Goal: Task Accomplishment & Management: Manage account settings

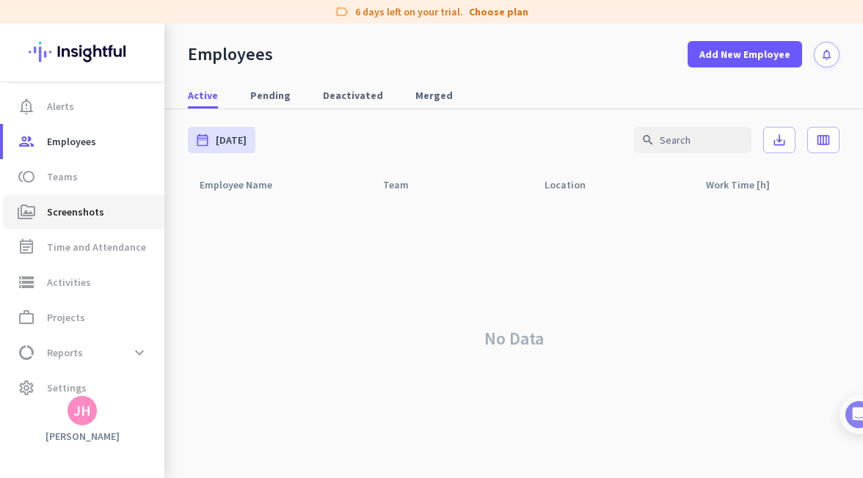
scroll to position [85, 0]
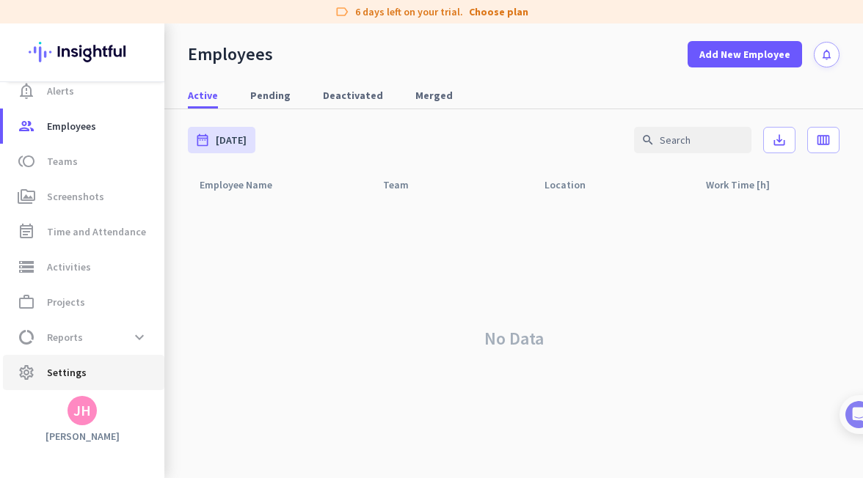
click at [61, 379] on span "Settings" at bounding box center [67, 373] width 40 height 18
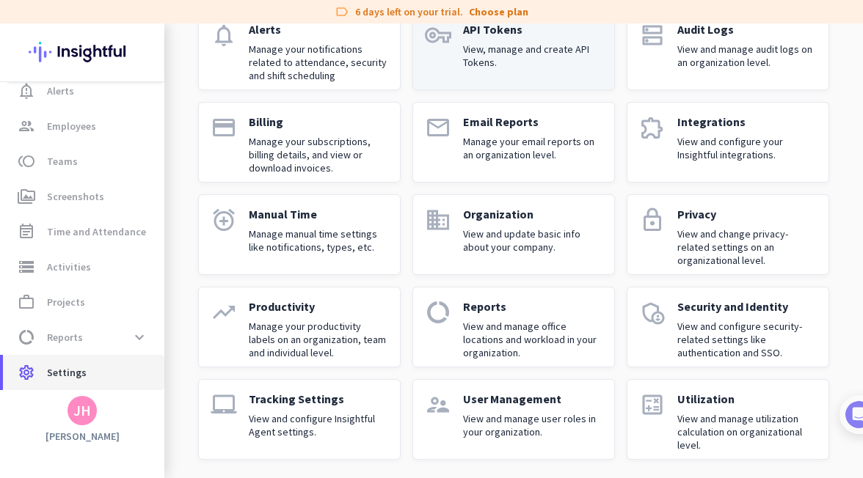
scroll to position [133, 0]
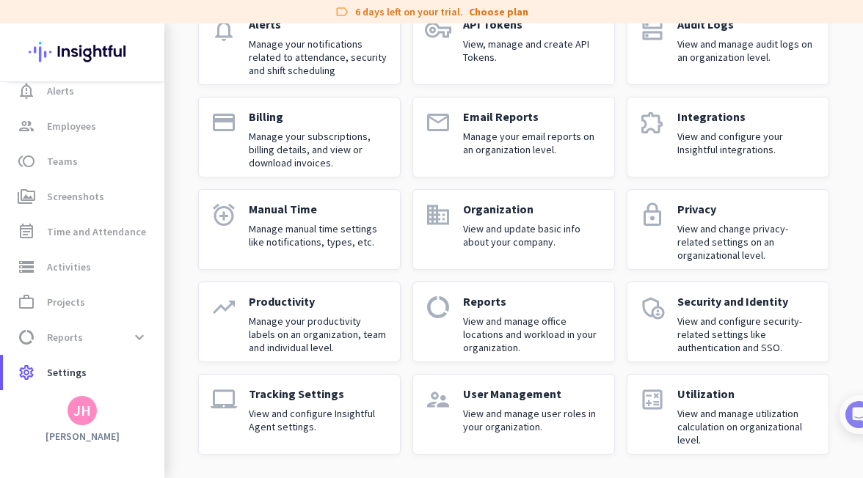
click at [640, 207] on icon "lock" at bounding box center [652, 215] width 26 height 26
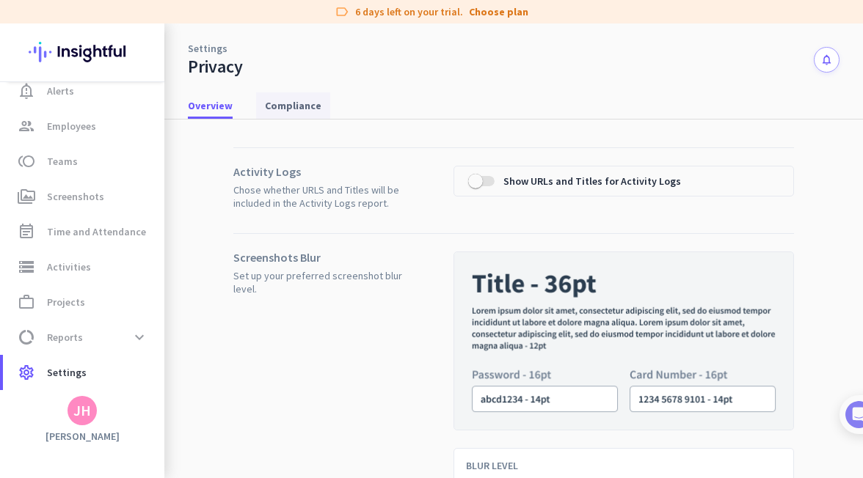
click at [299, 106] on span "Compliance" at bounding box center [293, 105] width 56 height 15
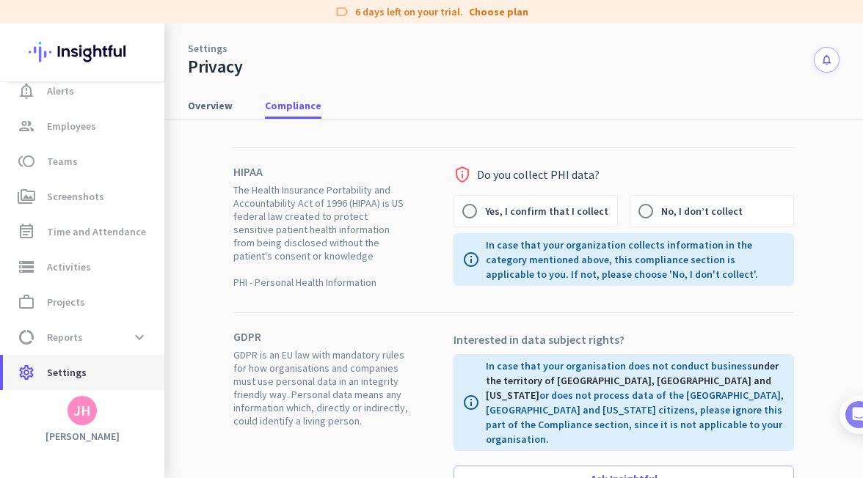
click at [80, 368] on span "Settings" at bounding box center [67, 373] width 40 height 18
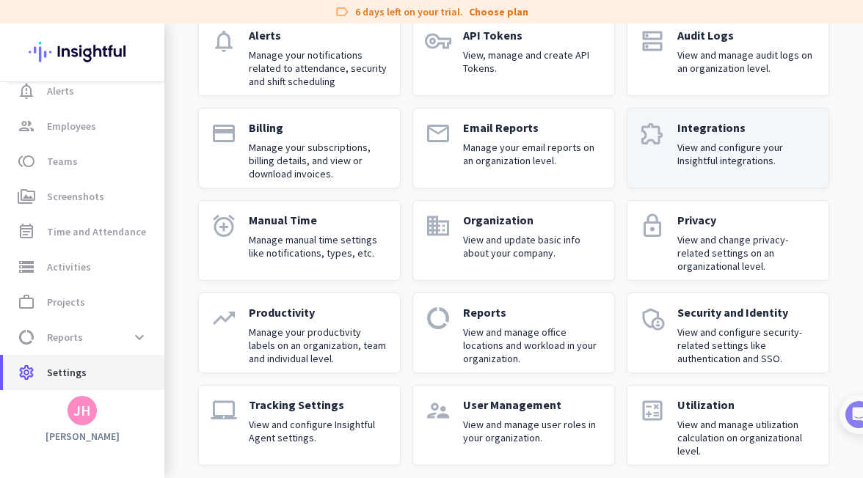
scroll to position [133, 0]
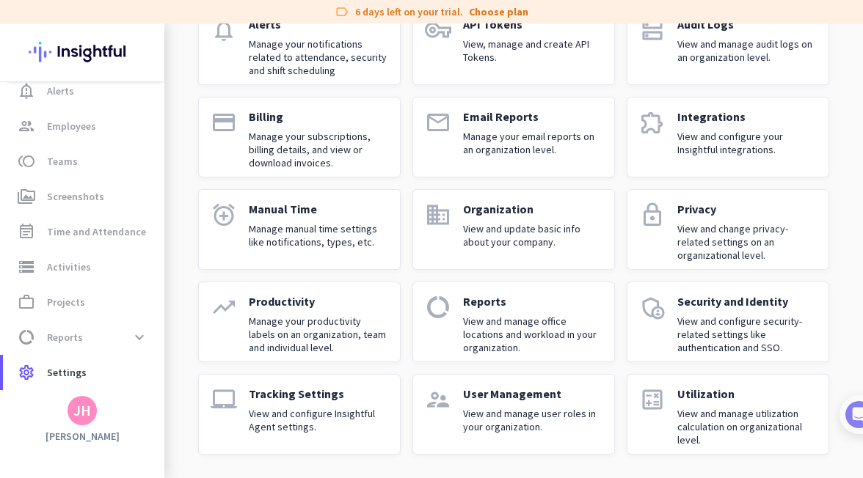
click at [655, 326] on div "admin_panel_settings" at bounding box center [652, 322] width 26 height 56
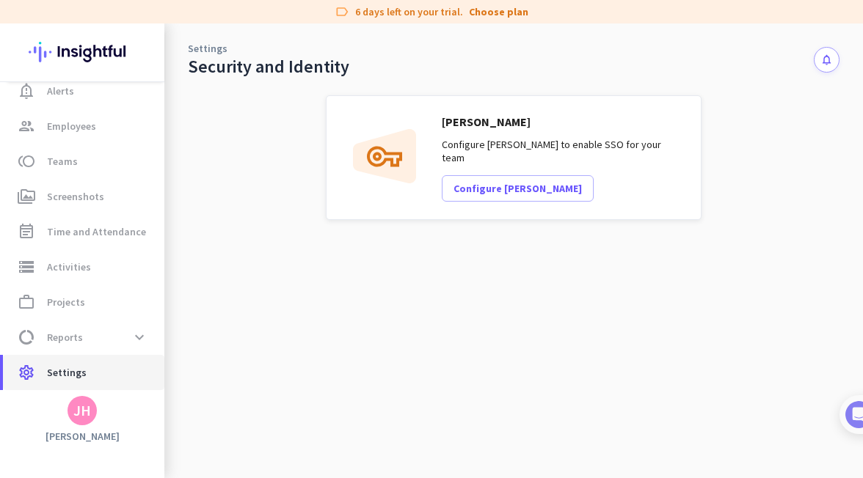
click at [70, 367] on span "Settings" at bounding box center [67, 373] width 40 height 18
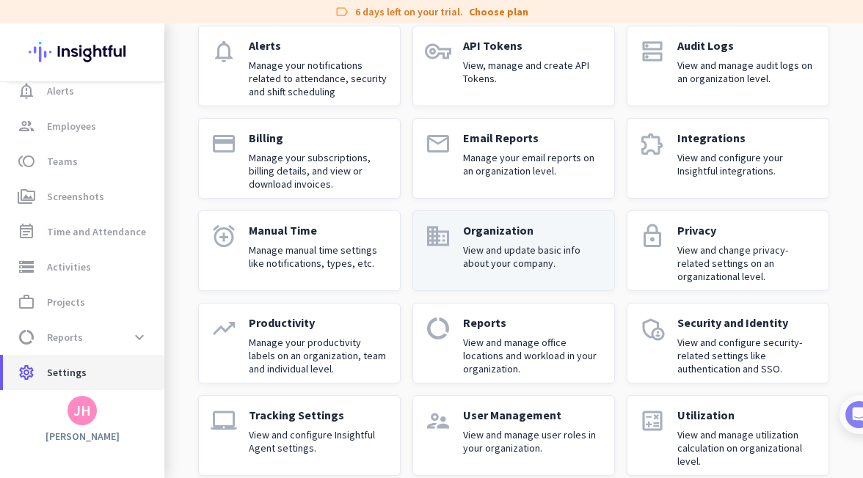
scroll to position [133, 0]
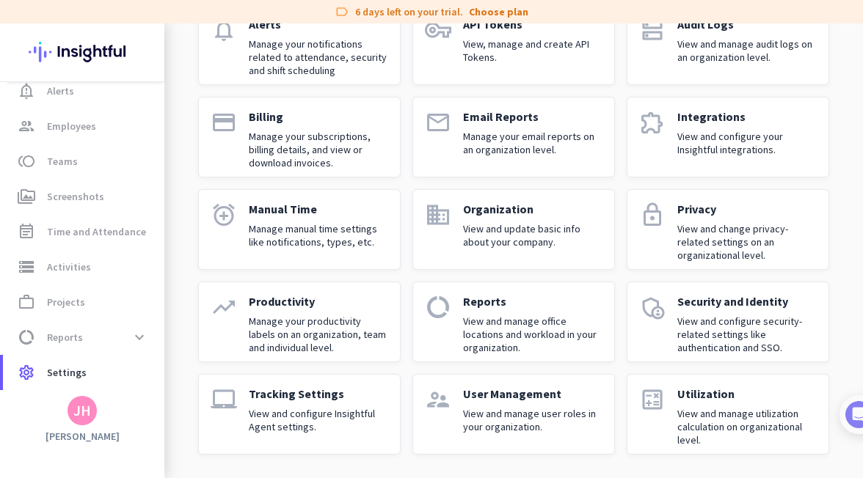
click at [336, 429] on p "View and configure Insightful Agent settings." at bounding box center [318, 420] width 139 height 26
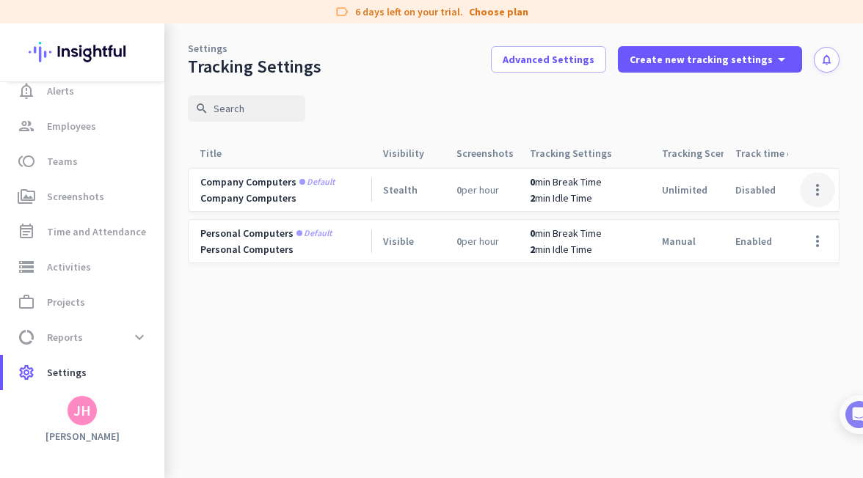
click at [816, 183] on span at bounding box center [816, 189] width 35 height 35
click at [787, 223] on span "Edit" at bounding box center [788, 220] width 70 height 15
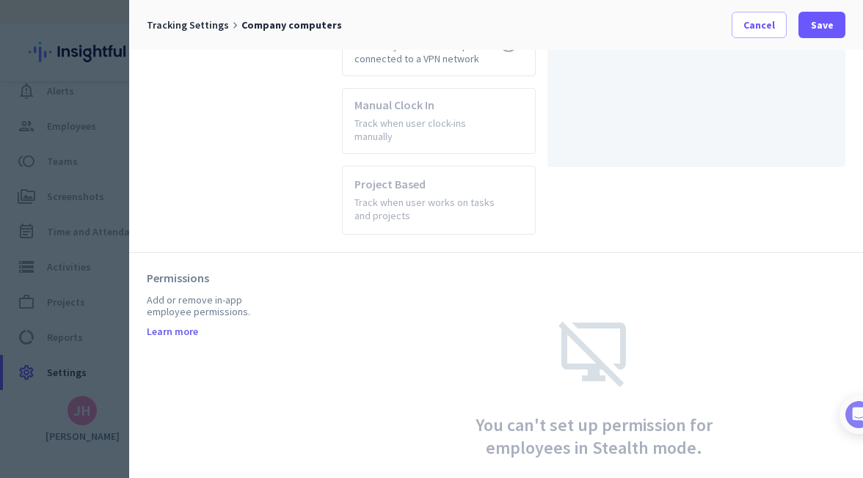
scroll to position [933, 0]
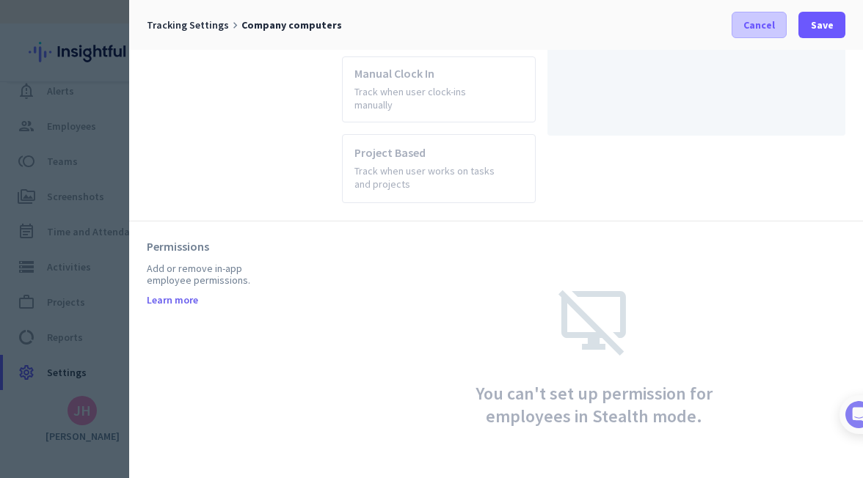
click at [743, 21] on span at bounding box center [759, 24] width 54 height 35
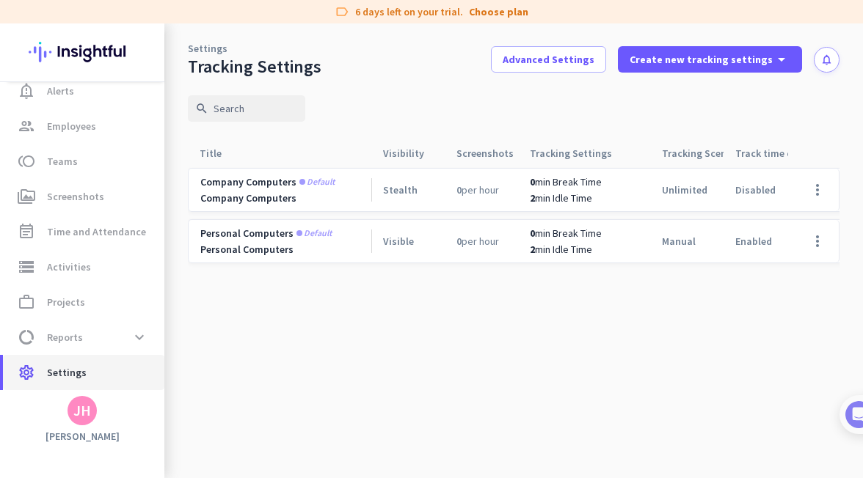
click at [92, 365] on span "settings Settings" at bounding box center [84, 373] width 138 height 18
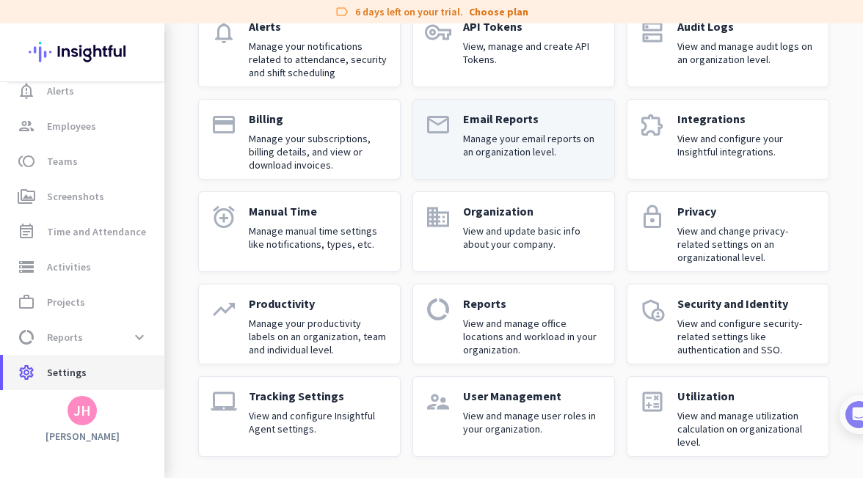
scroll to position [133, 0]
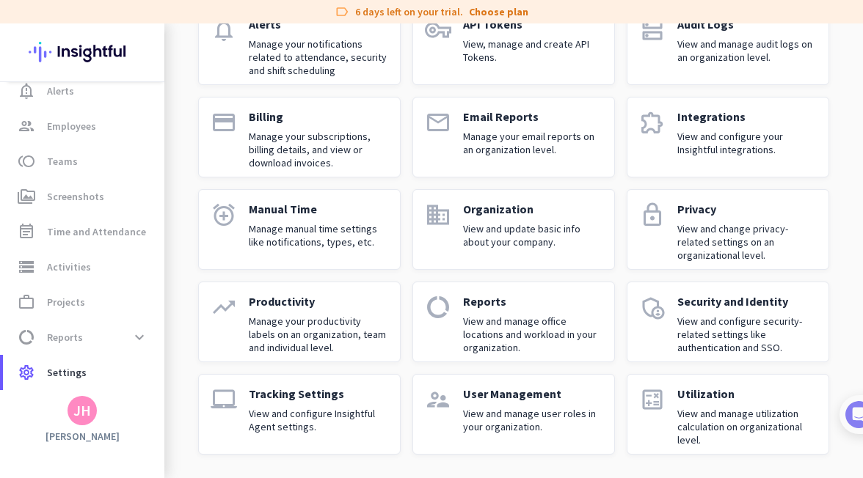
click at [566, 257] on div "Organization View and update basic info about your company." at bounding box center [532, 230] width 139 height 56
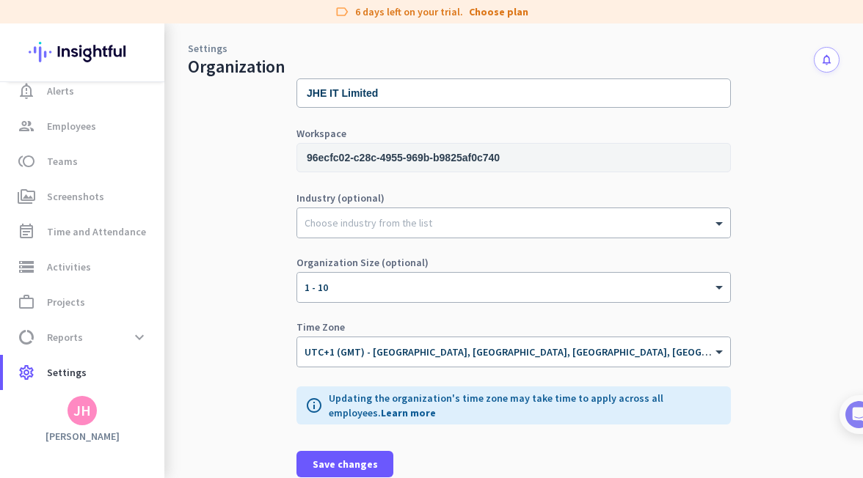
scroll to position [71, 0]
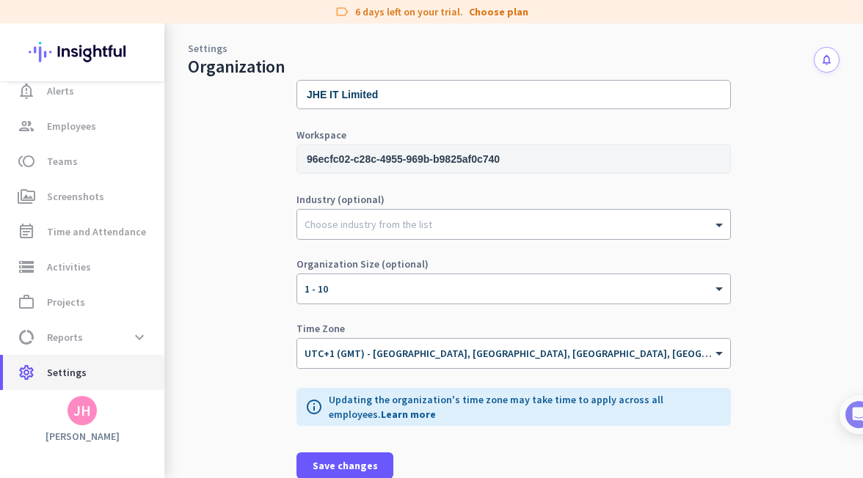
click at [97, 370] on span "settings Settings" at bounding box center [84, 373] width 138 height 18
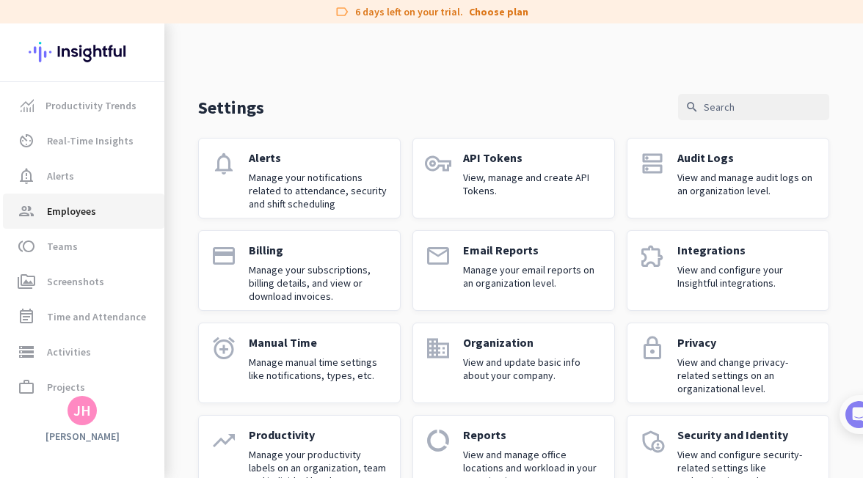
click at [75, 216] on span "Employees" at bounding box center [71, 211] width 49 height 18
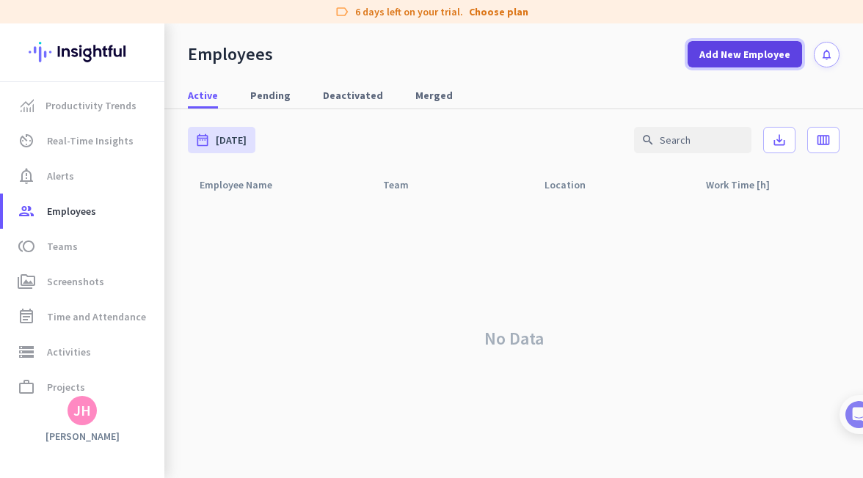
click at [760, 52] on span "Add New Employee" at bounding box center [744, 54] width 91 height 15
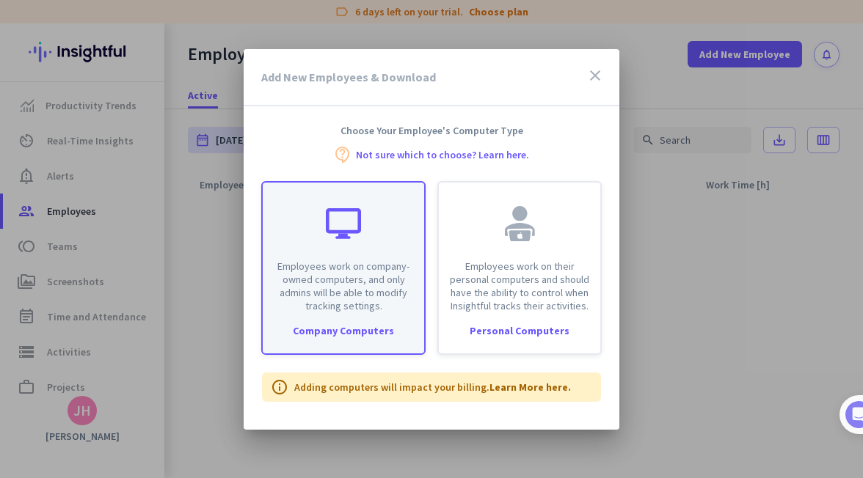
click at [310, 315] on div "Employees work on company-owned computers, and only admins will be able to modi…" at bounding box center [343, 268] width 164 height 174
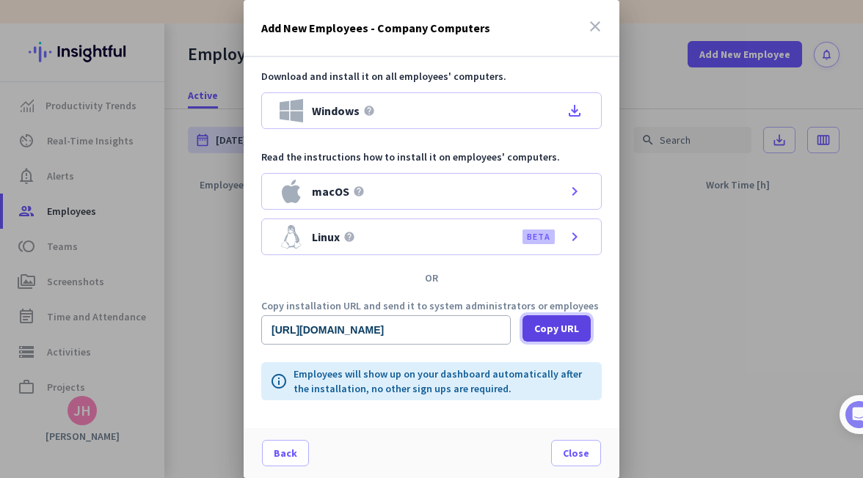
click at [531, 329] on span at bounding box center [556, 328] width 68 height 35
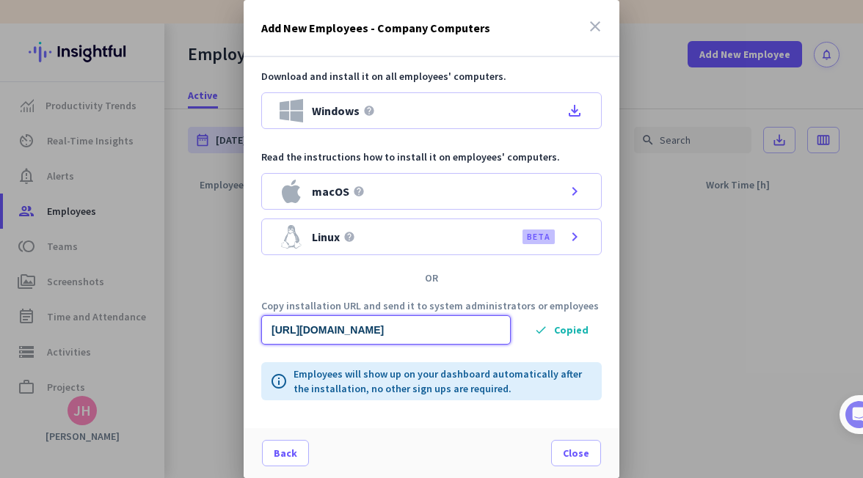
click at [444, 331] on input "[URL][DOMAIN_NAME]" at bounding box center [385, 329] width 249 height 29
drag, startPoint x: 411, startPoint y: 329, endPoint x: 571, endPoint y: 330, distance: 159.9
click at [571, 330] on div "[URL][DOMAIN_NAME] Copy URL" at bounding box center [431, 329] width 340 height 29
drag, startPoint x: 334, startPoint y: 320, endPoint x: 486, endPoint y: 334, distance: 152.5
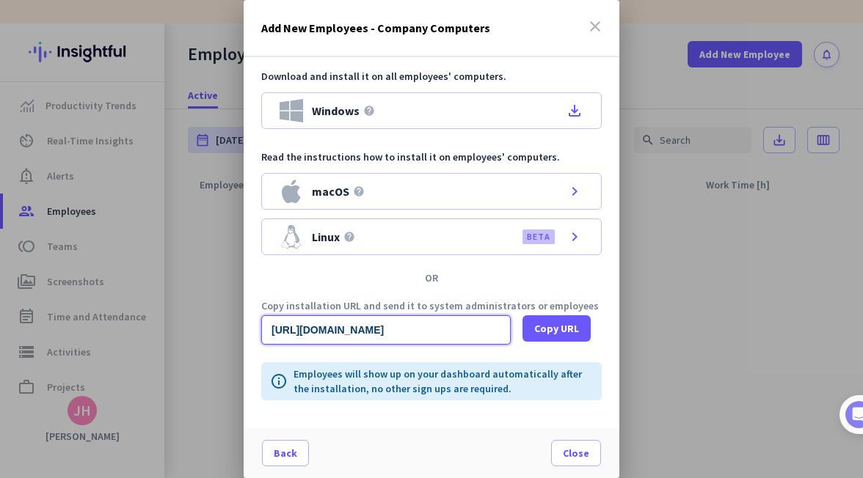
click at [488, 334] on input "[URL][DOMAIN_NAME]" at bounding box center [385, 329] width 249 height 29
click at [483, 333] on input "[URL][DOMAIN_NAME]" at bounding box center [385, 329] width 249 height 29
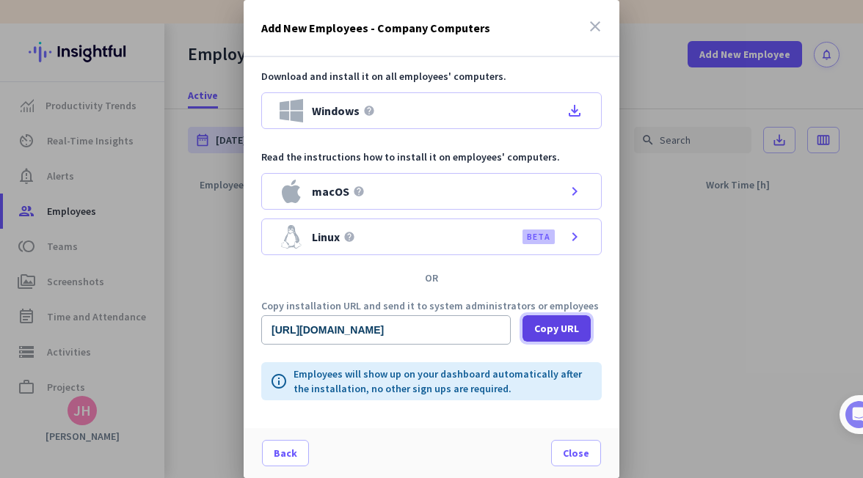
click at [546, 333] on span "Copy URL" at bounding box center [556, 328] width 45 height 15
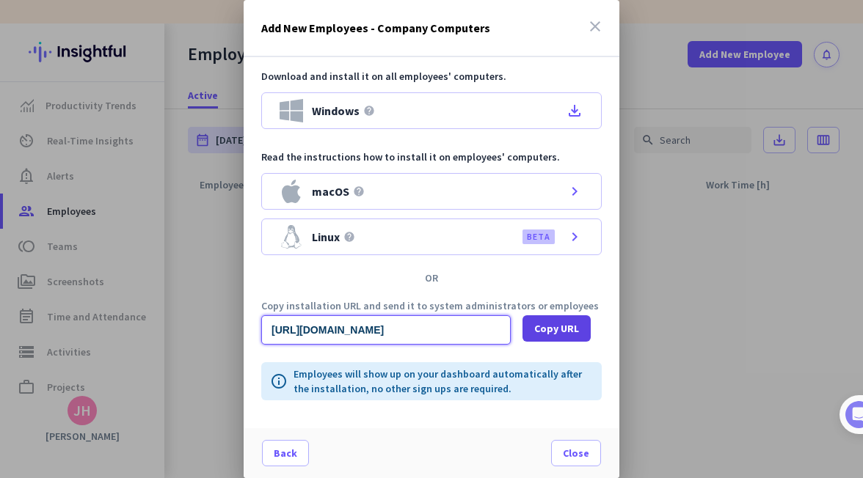
scroll to position [0, 0]
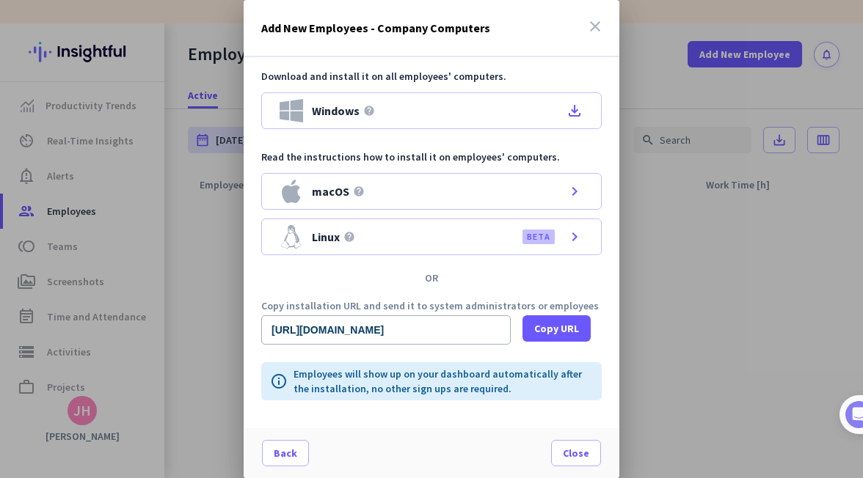
drag, startPoint x: 460, startPoint y: 107, endPoint x: 524, endPoint y: 64, distance: 77.7
click at [524, 64] on div "Download and install it on all employees' computers. Windows help file_download…" at bounding box center [432, 156] width 376 height 198
drag, startPoint x: 571, startPoint y: 117, endPoint x: 536, endPoint y: 63, distance: 63.7
click at [536, 63] on div "Download and install it on all employees' computers. Windows help file_download…" at bounding box center [432, 156] width 376 height 198
click at [547, 323] on span "Copy URL" at bounding box center [556, 328] width 45 height 15
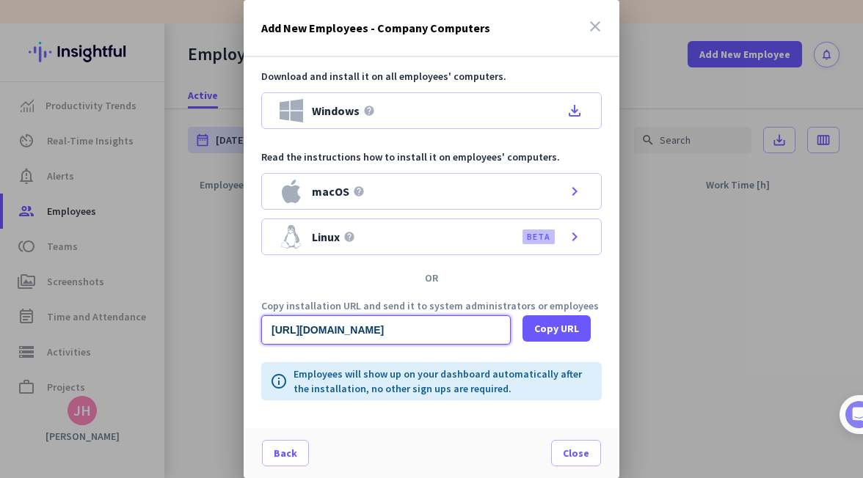
click at [430, 330] on input "[URL][DOMAIN_NAME]" at bounding box center [385, 329] width 249 height 29
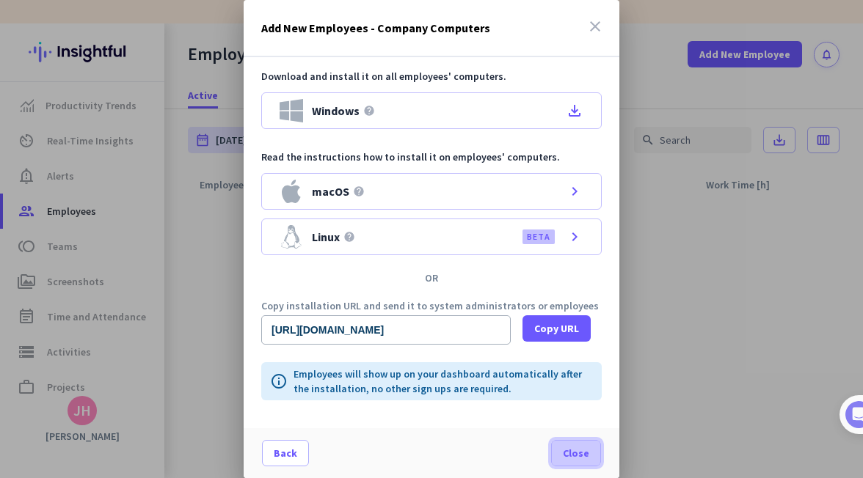
click at [564, 444] on span at bounding box center [576, 453] width 48 height 35
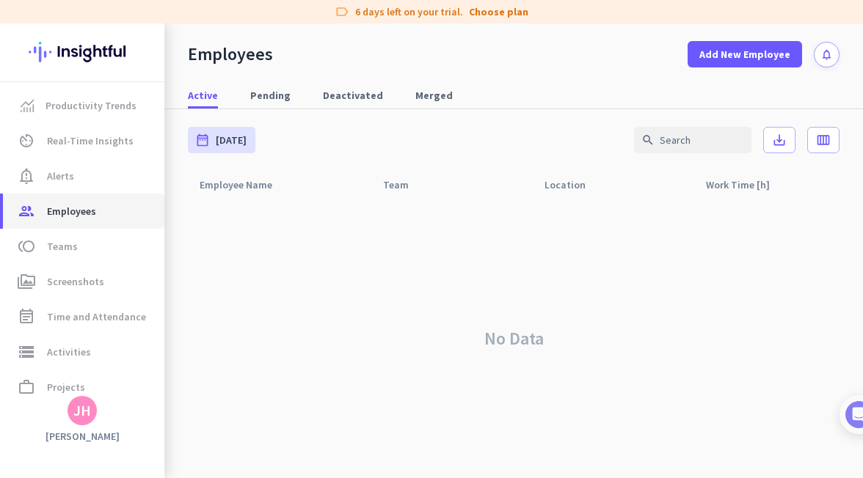
click at [73, 195] on link "group Employees" at bounding box center [83, 211] width 161 height 35
click at [71, 208] on span "Employees" at bounding box center [71, 211] width 49 height 18
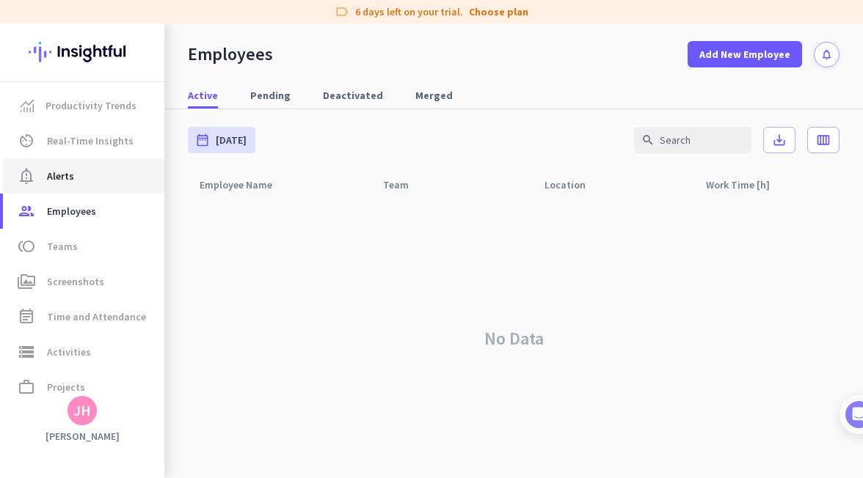
click at [66, 180] on span "Alerts" at bounding box center [60, 176] width 27 height 18
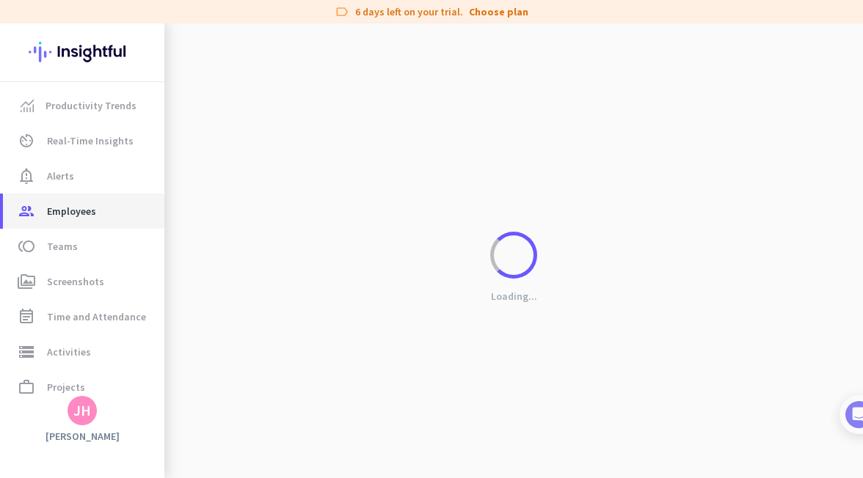
click at [66, 227] on link "group Employees" at bounding box center [83, 211] width 161 height 35
